Goal: Task Accomplishment & Management: Manage account settings

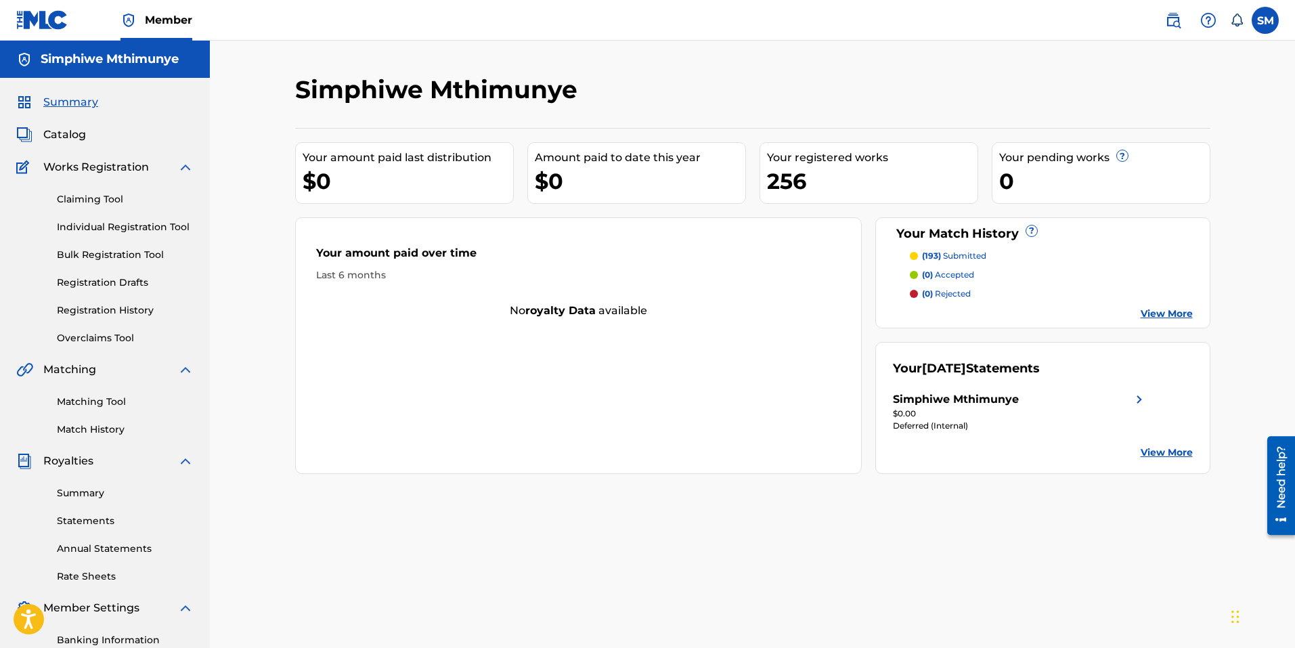
click at [79, 500] on link "Summary" at bounding box center [125, 493] width 137 height 14
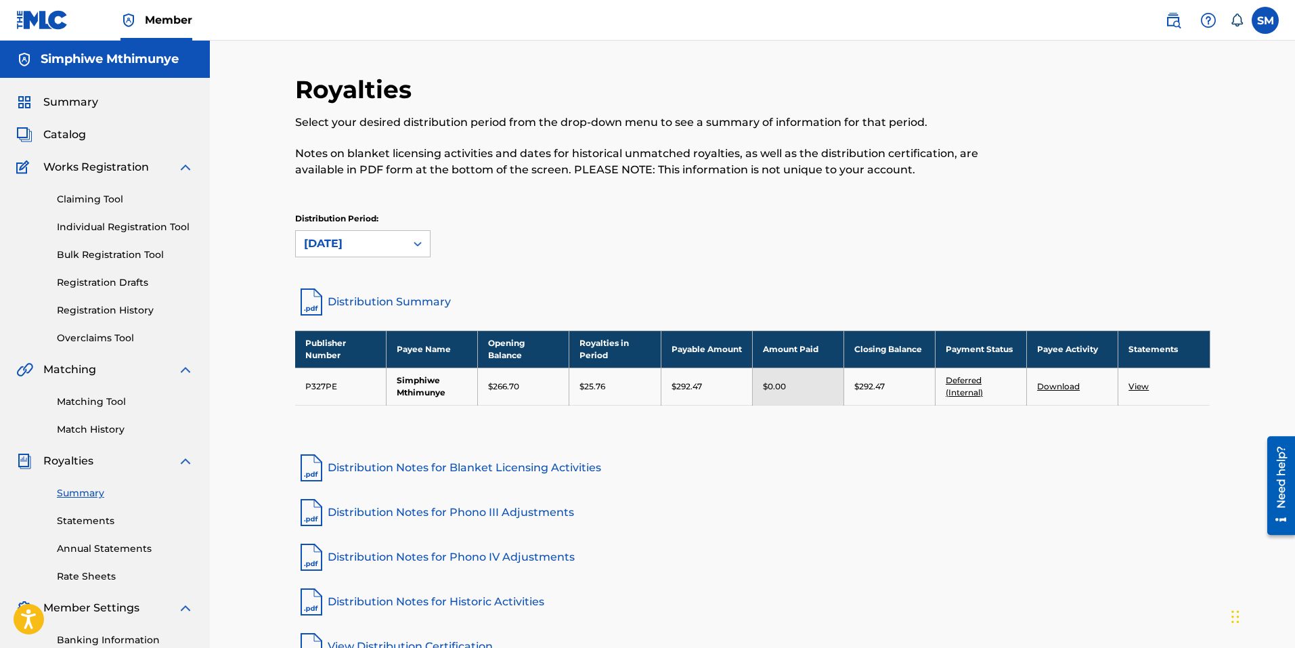
click at [72, 517] on link "Statements" at bounding box center [125, 521] width 137 height 14
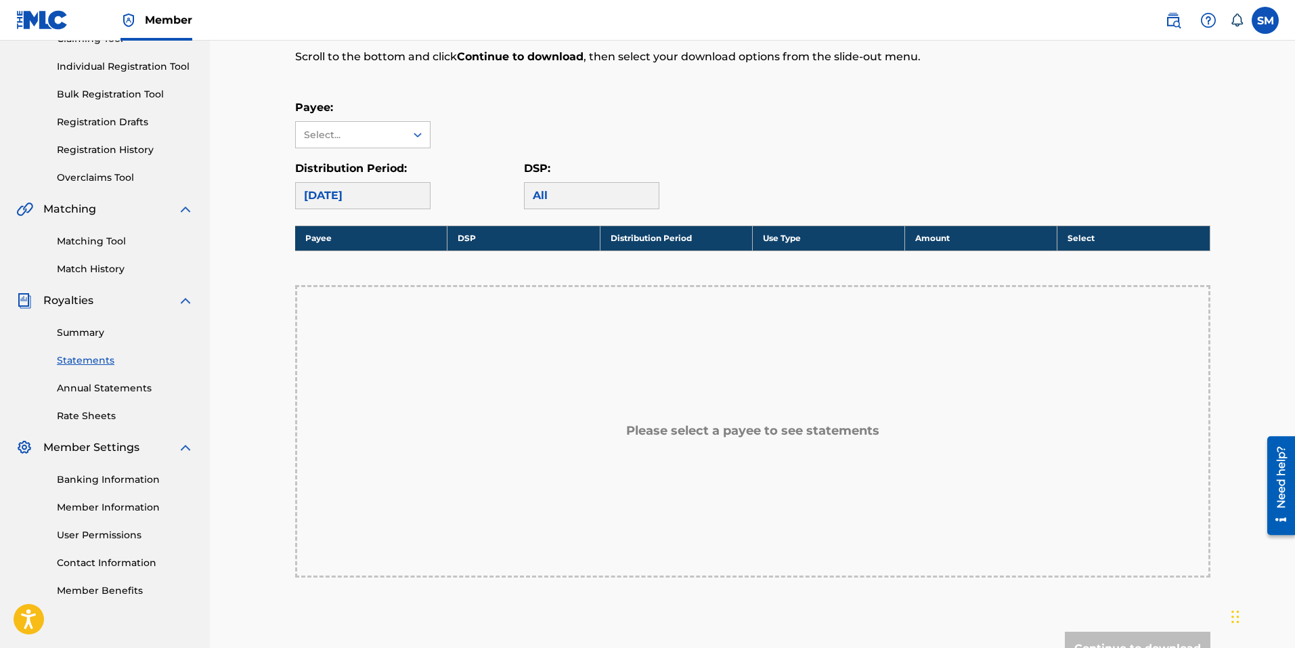
scroll to position [203, 0]
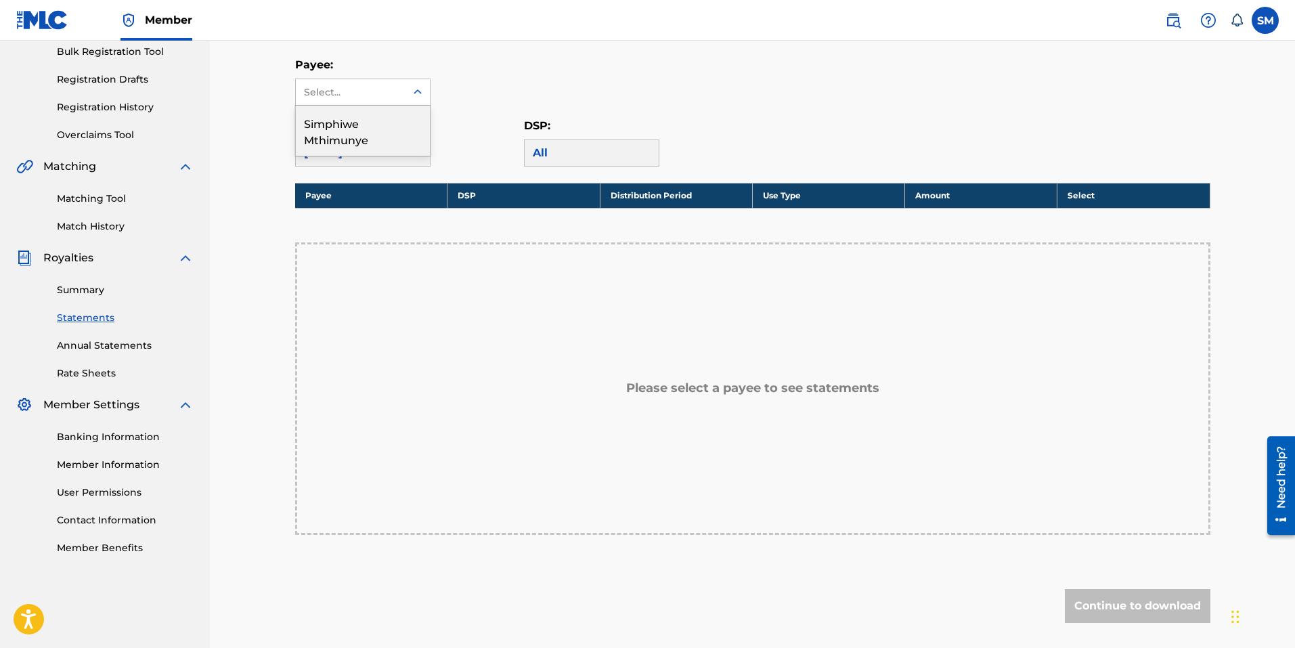
click at [383, 87] on div "Select..." at bounding box center [350, 92] width 92 height 14
click at [359, 127] on div "Simphiwe Mthimunye" at bounding box center [363, 131] width 134 height 50
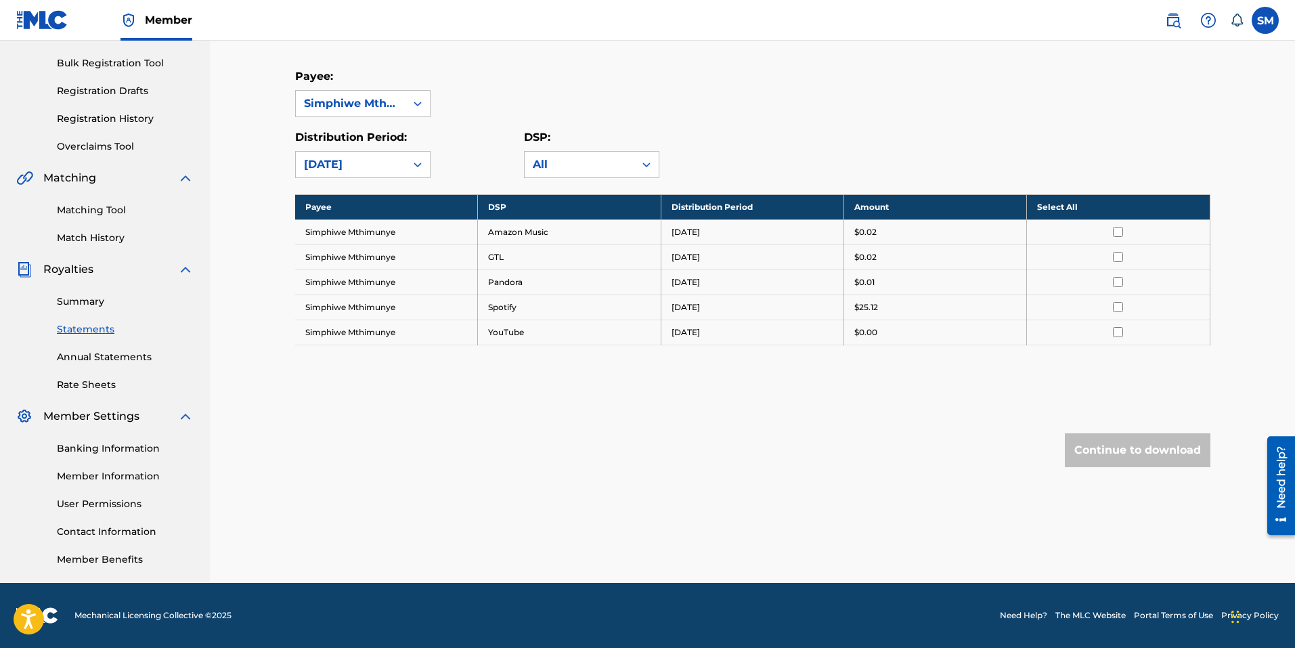
click at [131, 451] on link "Banking Information" at bounding box center [125, 448] width 137 height 14
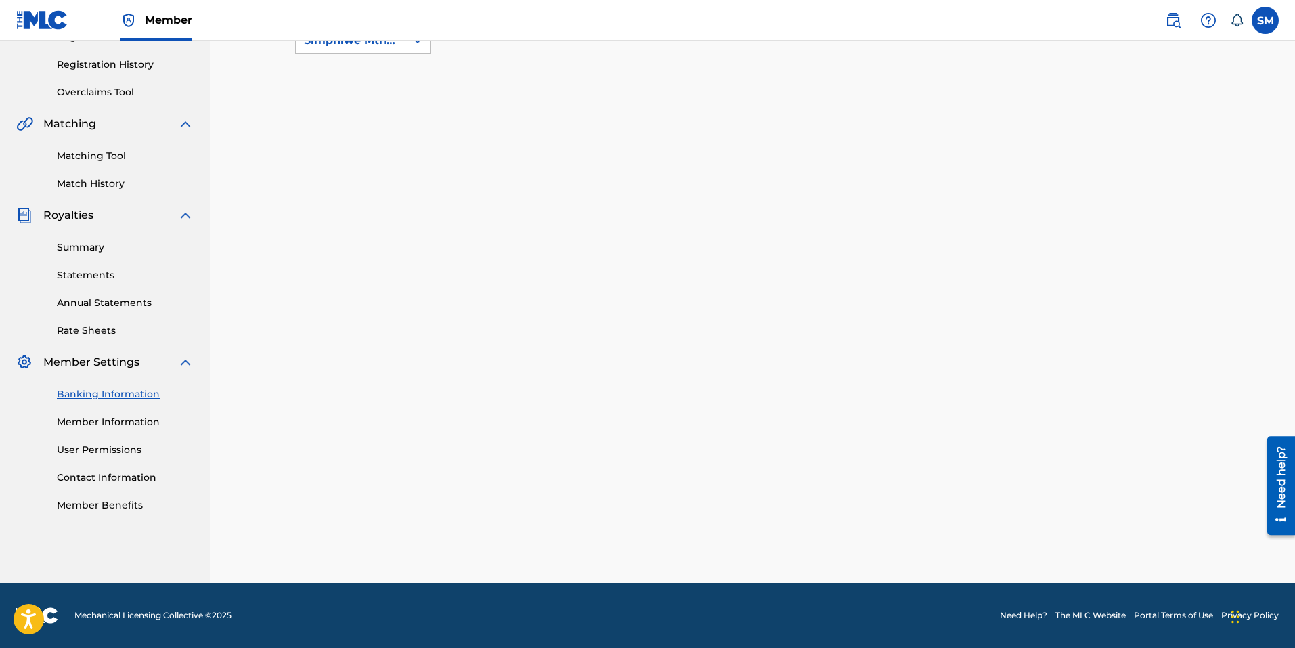
scroll to position [246, 0]
click at [113, 422] on link "Member Information" at bounding box center [125, 422] width 137 height 14
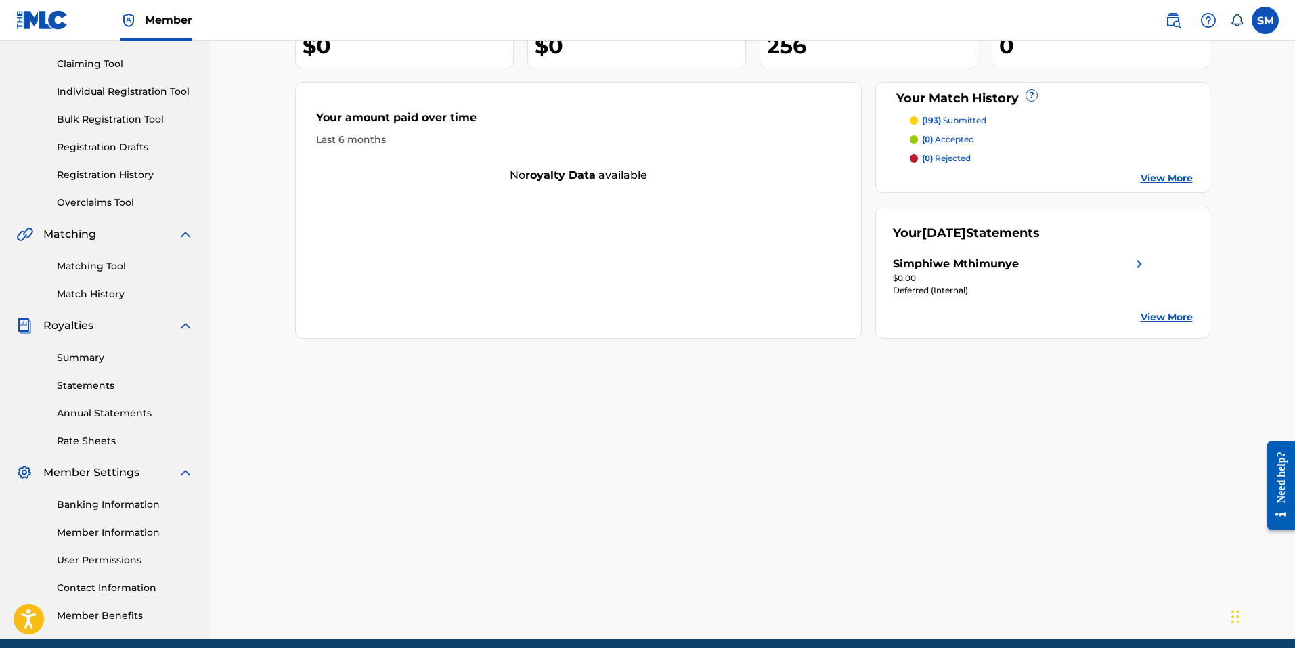
scroll to position [192, 0]
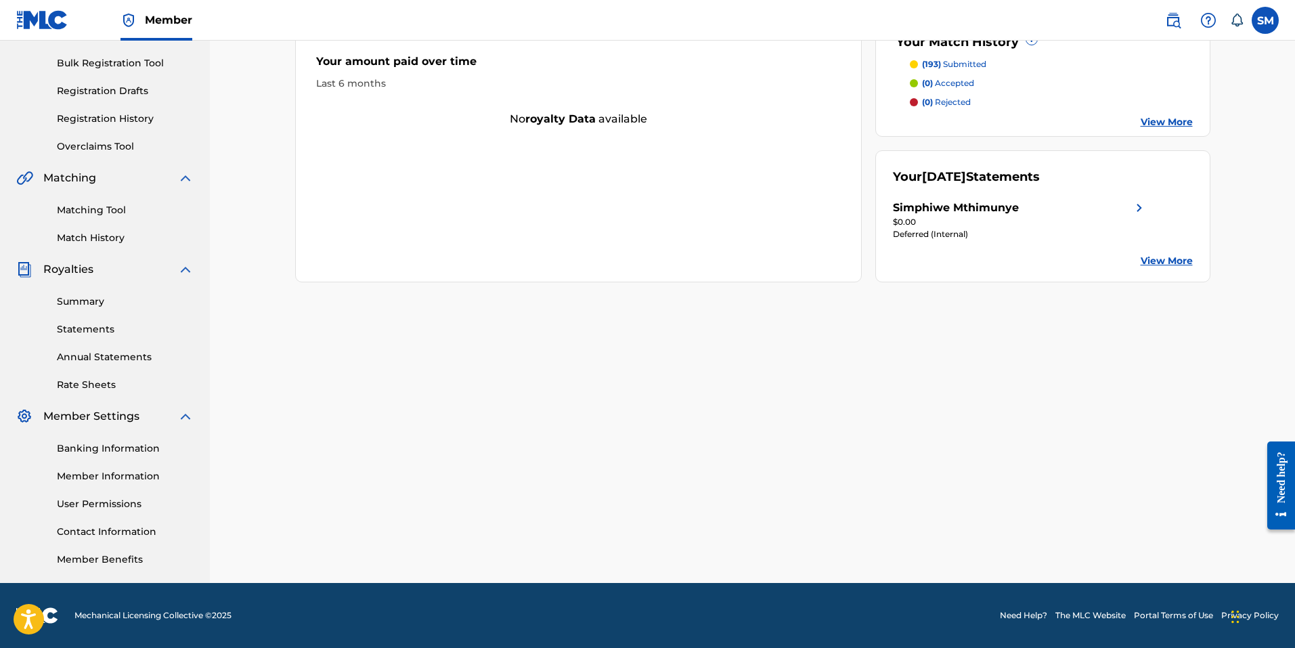
click at [100, 455] on div "Banking Information Member Information User Permissions Contact Information Mem…" at bounding box center [104, 496] width 177 height 142
click at [102, 448] on link "Banking Information" at bounding box center [125, 448] width 137 height 14
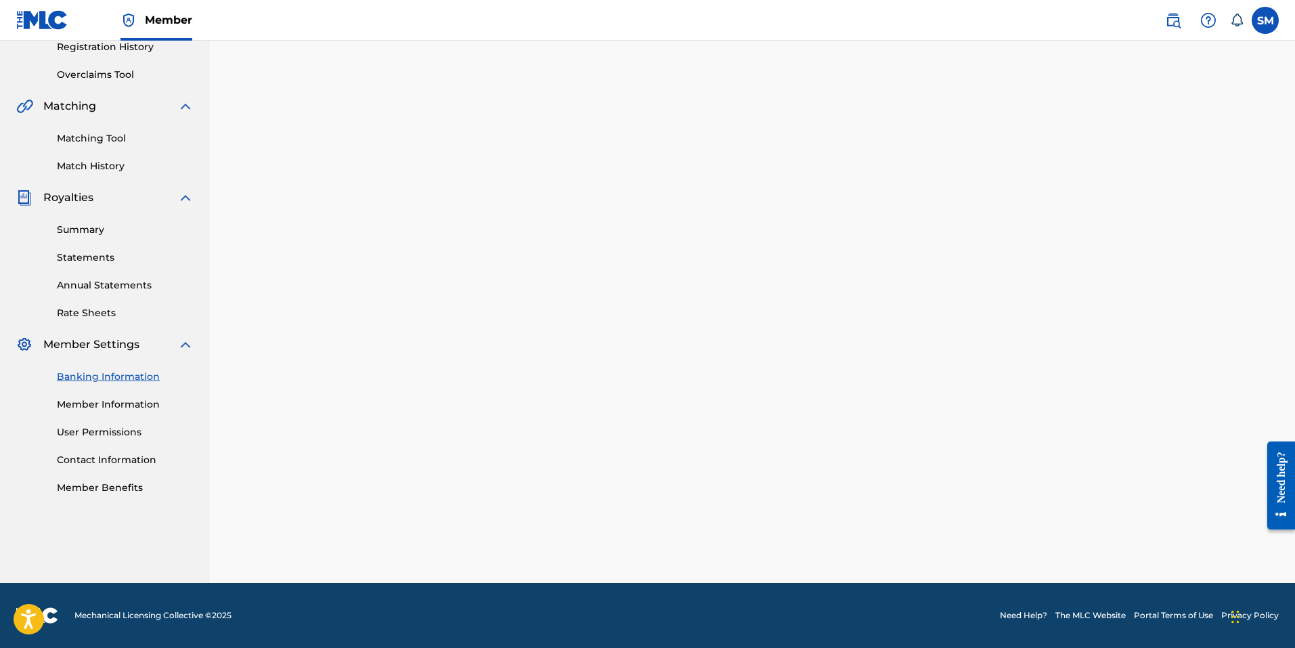
scroll to position [246, 0]
